Goal: Task Accomplishment & Management: Use online tool/utility

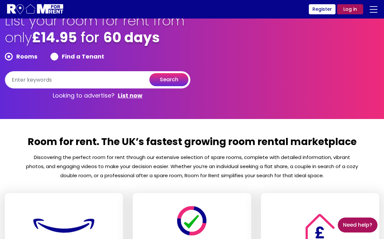
scroll to position [13, 0]
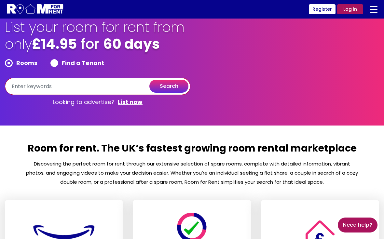
click at [22, 86] on input "text" at bounding box center [97, 86] width 185 height 17
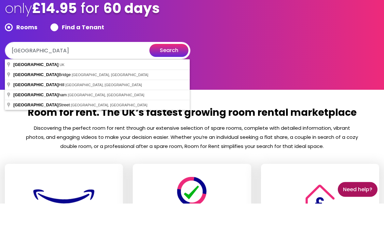
type input "[GEOGRAPHIC_DATA], [GEOGRAPHIC_DATA]"
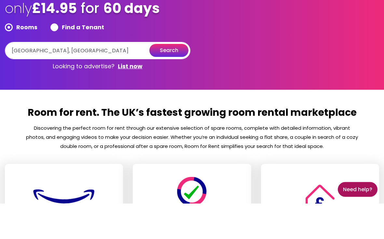
scroll to position [48, 0]
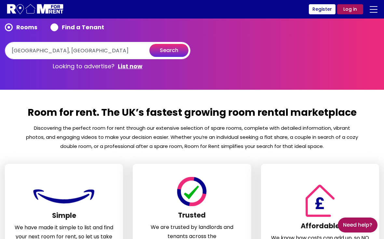
click at [169, 50] on button "search" at bounding box center [168, 50] width 39 height 13
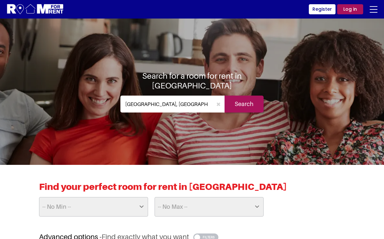
click at [149, 98] on input "[GEOGRAPHIC_DATA], [GEOGRAPHIC_DATA]" at bounding box center [166, 104] width 92 height 17
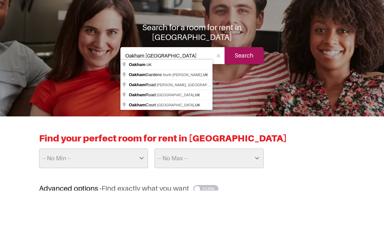
type input "Oakham, [GEOGRAPHIC_DATA]"
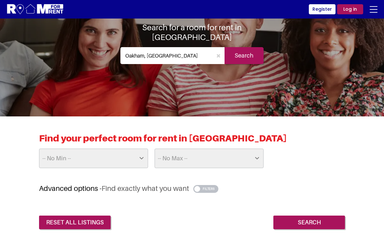
click at [311, 221] on input "Search" at bounding box center [309, 223] width 72 height 14
